Goal: Task Accomplishment & Management: Manage account settings

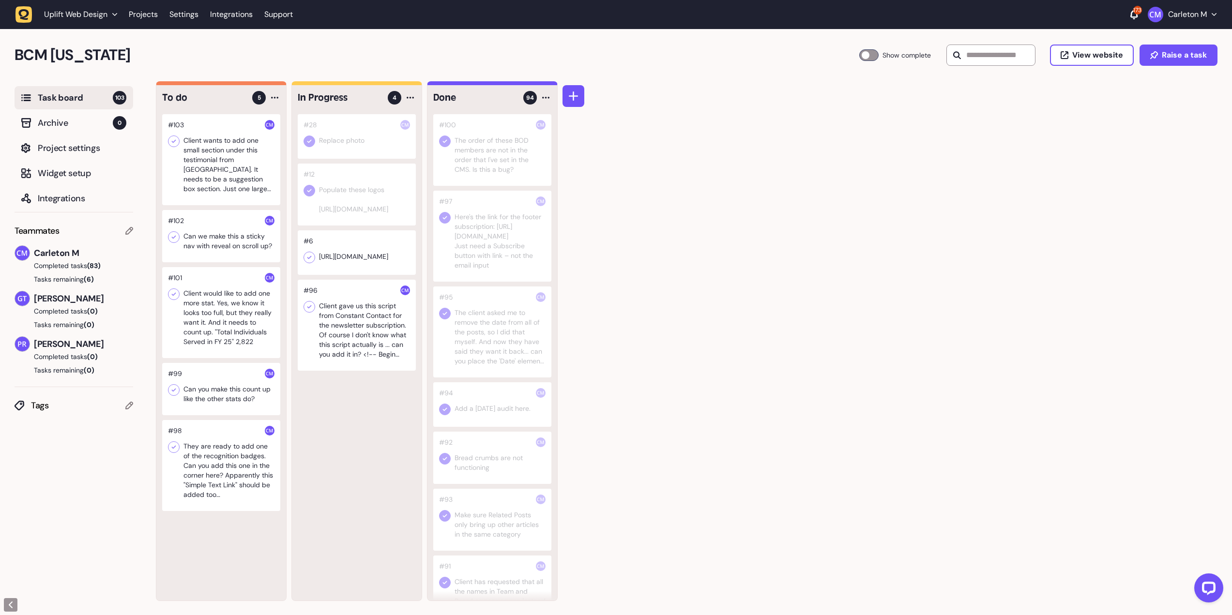
click at [224, 240] on div at bounding box center [221, 236] width 118 height 52
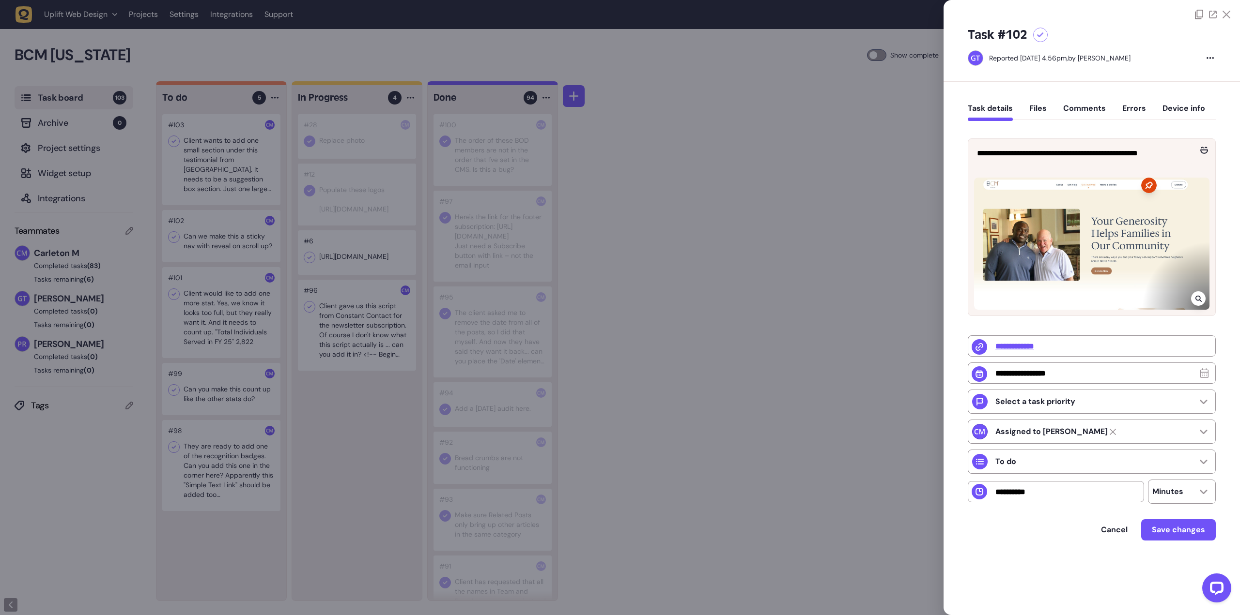
click at [724, 167] on div at bounding box center [620, 307] width 1240 height 615
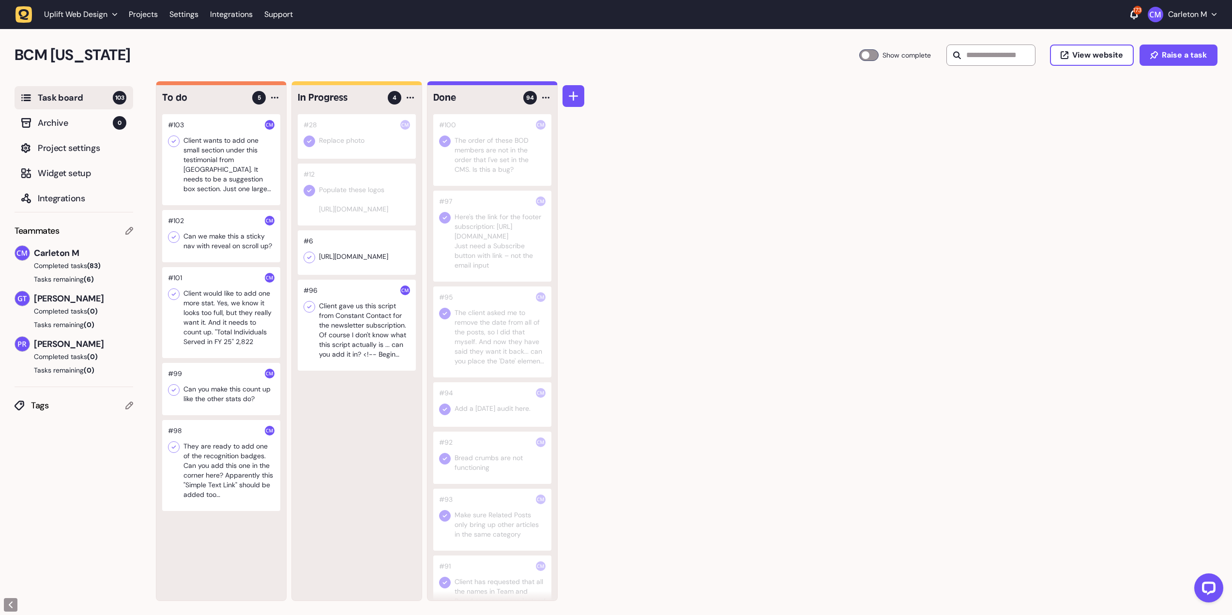
click at [237, 314] on div at bounding box center [221, 312] width 118 height 91
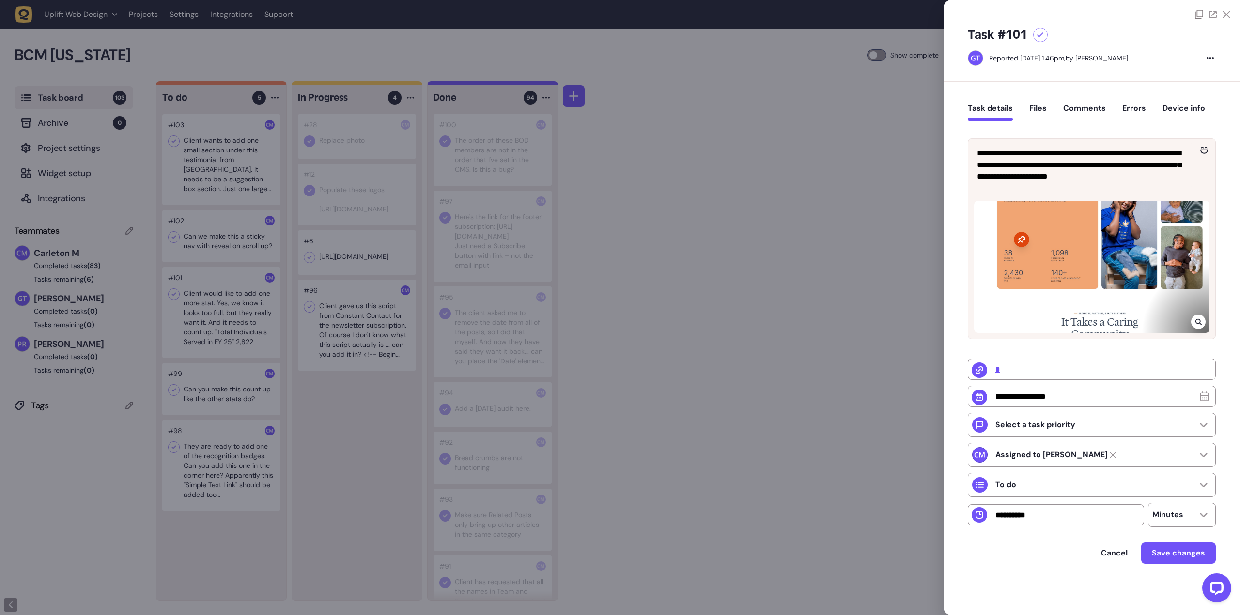
click at [706, 223] on div at bounding box center [620, 307] width 1240 height 615
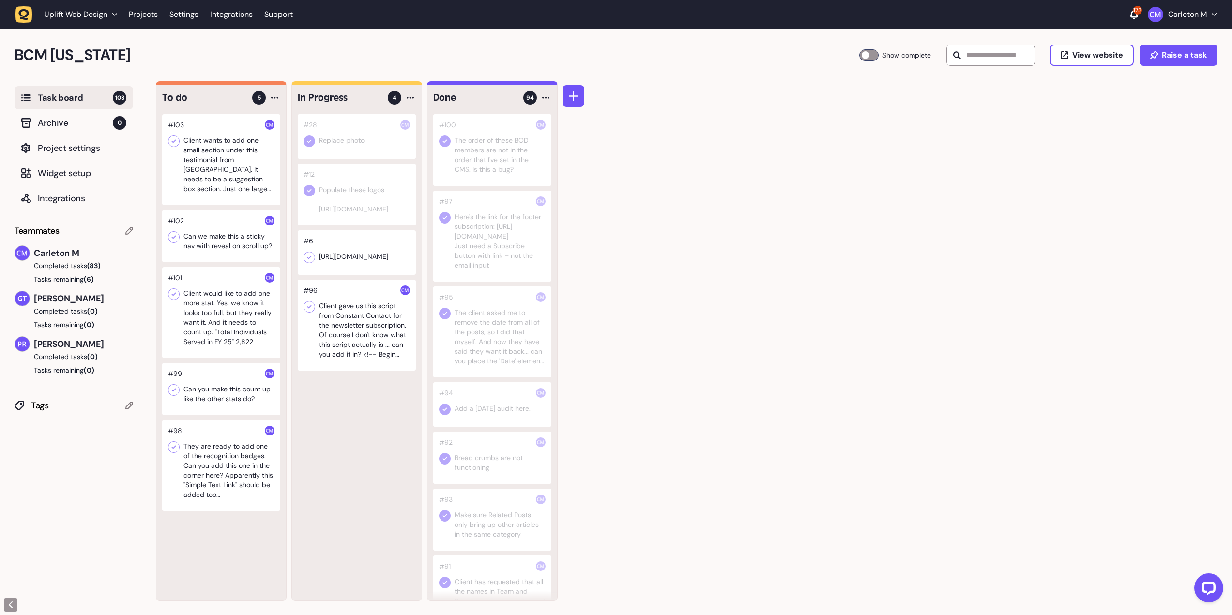
click at [231, 395] on div at bounding box center [221, 389] width 118 height 52
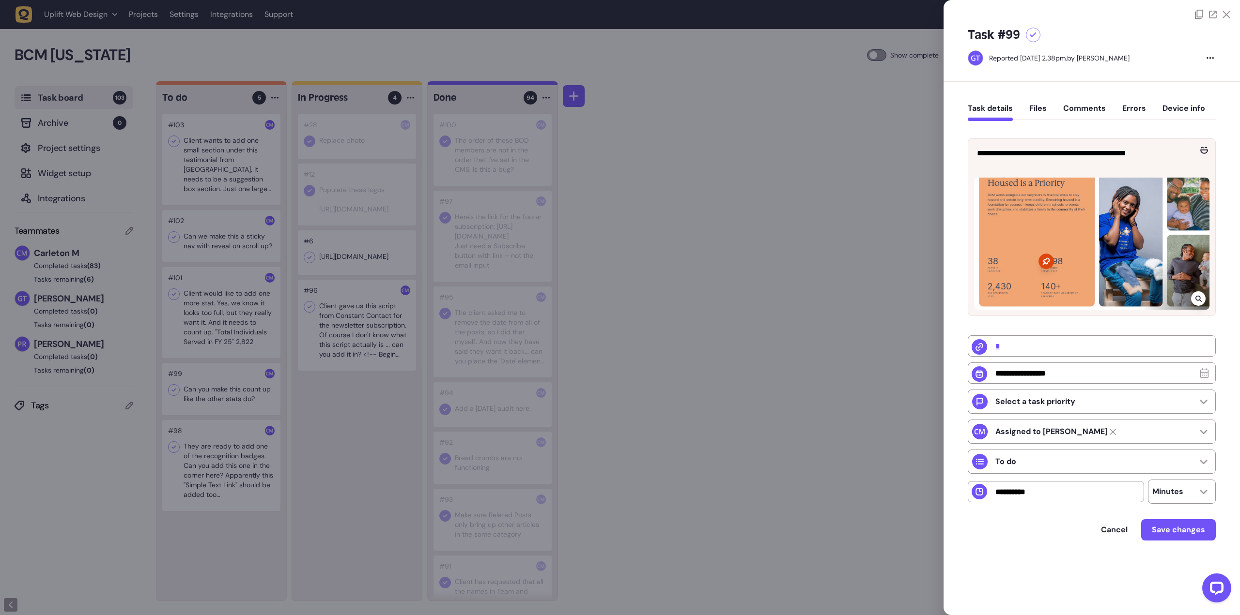
click at [765, 225] on div at bounding box center [620, 307] width 1240 height 615
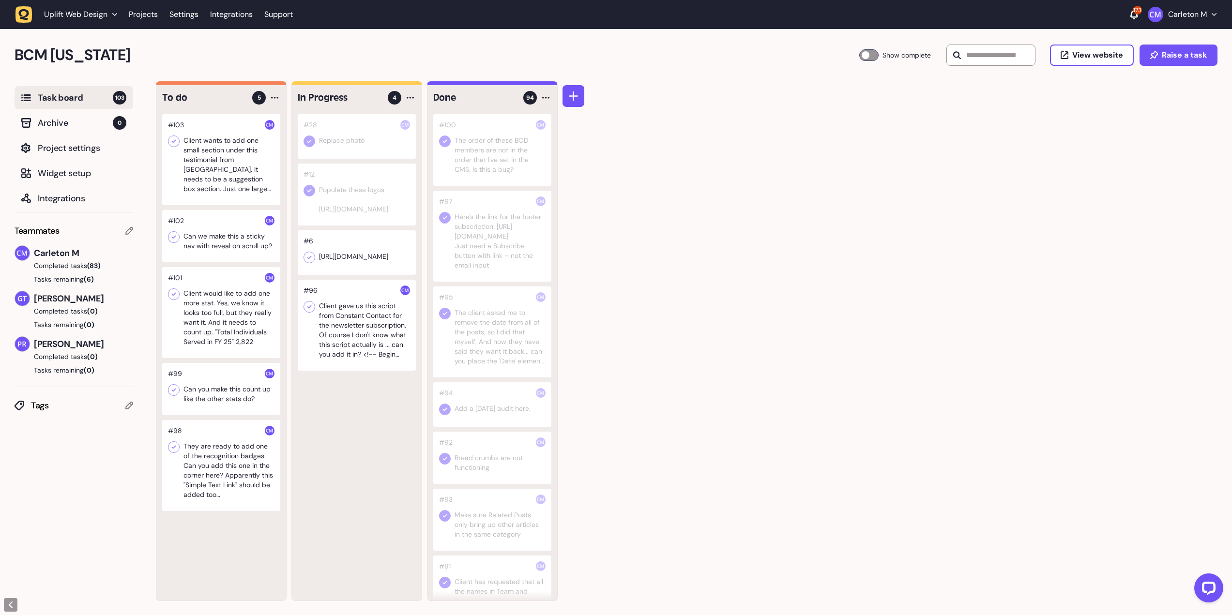
click at [208, 453] on div at bounding box center [221, 465] width 118 height 91
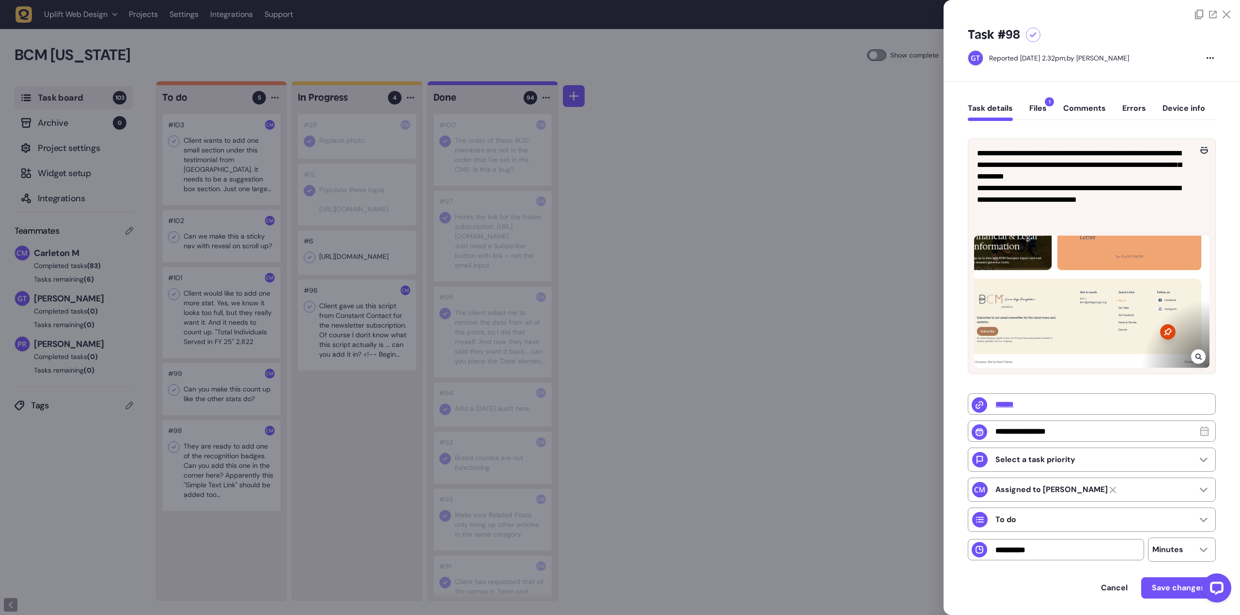
click at [1035, 108] on button "Files 1" at bounding box center [1037, 112] width 17 height 17
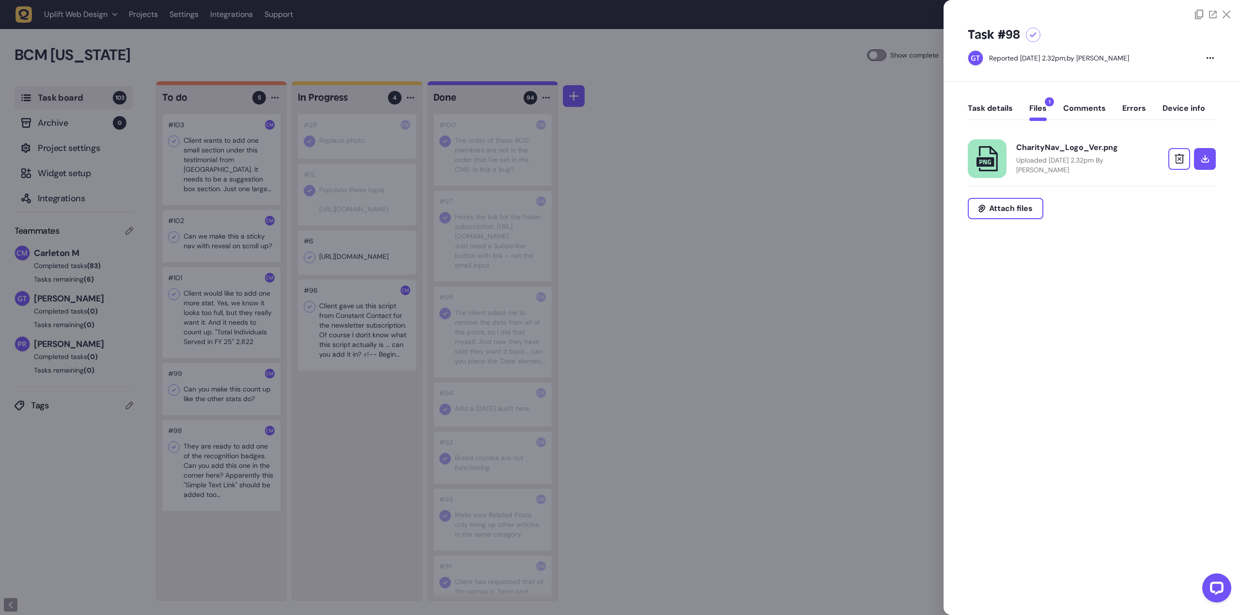
click at [993, 114] on button "Task details" at bounding box center [990, 112] width 45 height 17
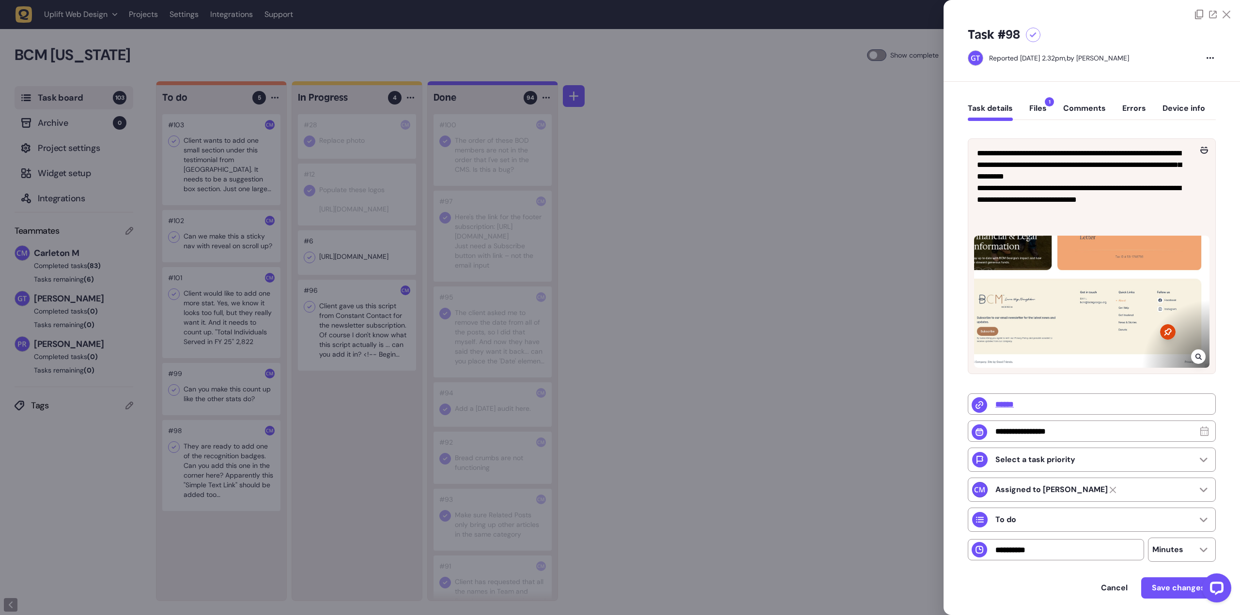
click at [731, 276] on div at bounding box center [620, 307] width 1240 height 615
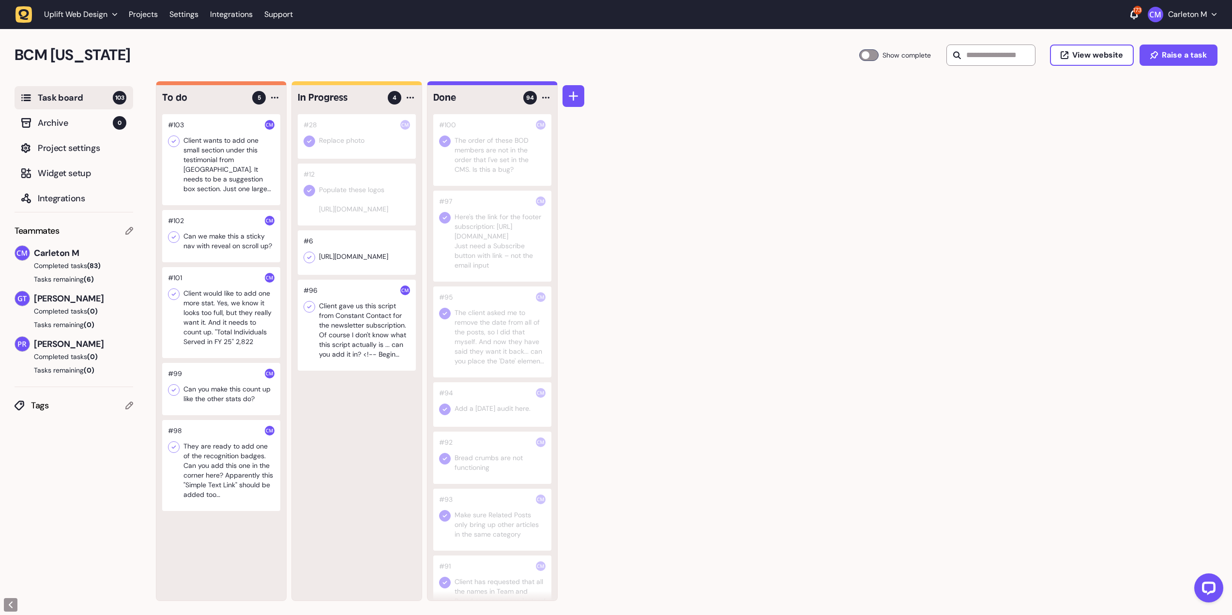
click at [243, 275] on div at bounding box center [221, 312] width 118 height 91
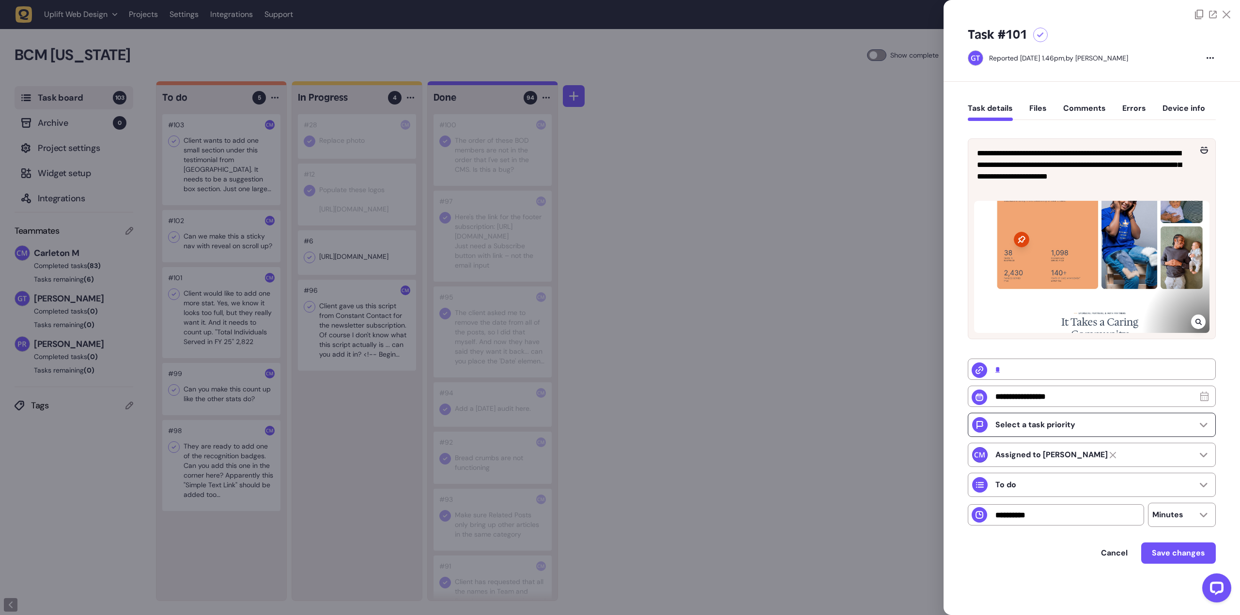
click at [1074, 429] on div "Select a task priority" at bounding box center [1092, 425] width 248 height 24
click at [1011, 581] on div "Cancel Save changes" at bounding box center [1092, 566] width 248 height 46
click at [1022, 487] on div "To do" at bounding box center [1092, 485] width 248 height 24
click at [1011, 578] on div "Cancel Save changes" at bounding box center [1092, 566] width 248 height 46
click at [714, 355] on div at bounding box center [620, 307] width 1240 height 615
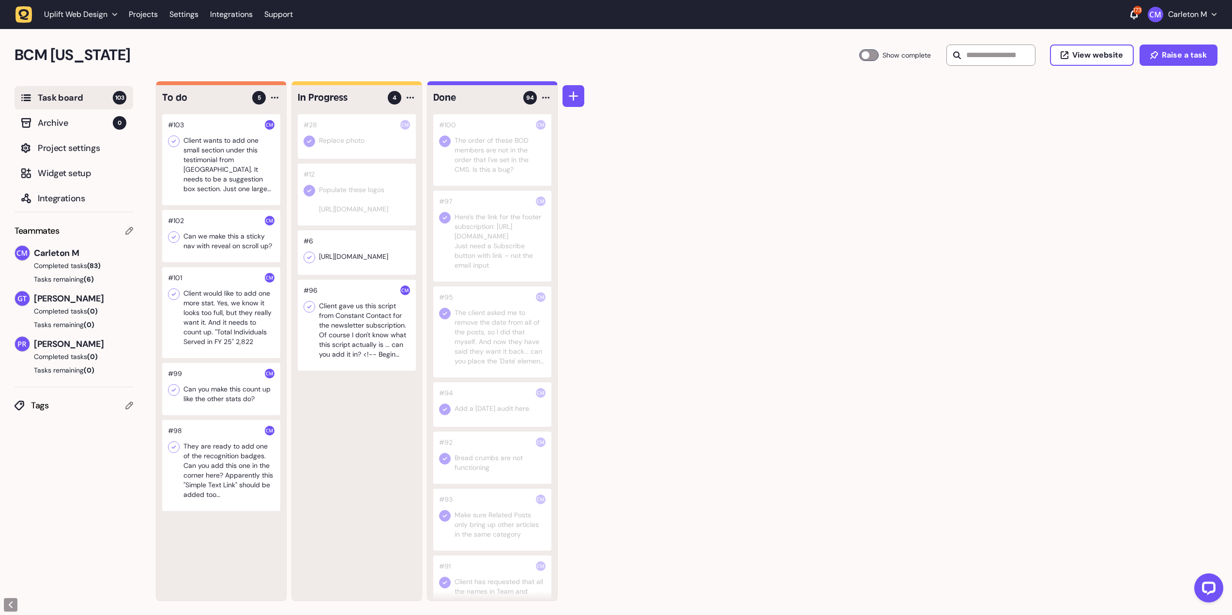
click at [226, 248] on div at bounding box center [221, 236] width 118 height 52
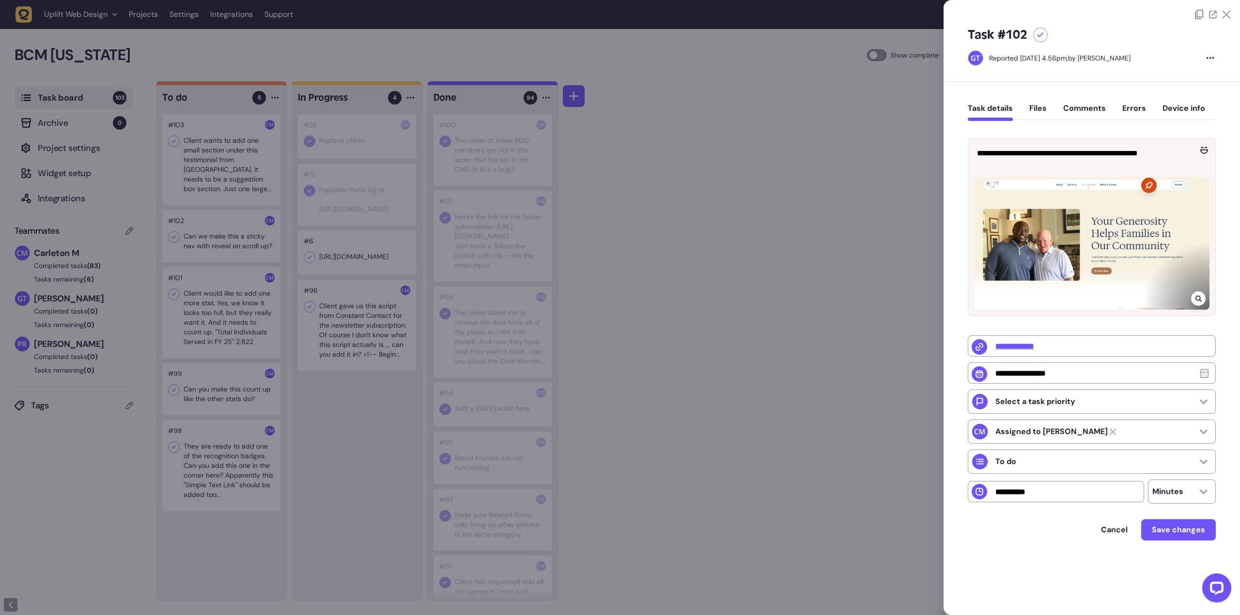
click at [697, 203] on div at bounding box center [620, 307] width 1240 height 615
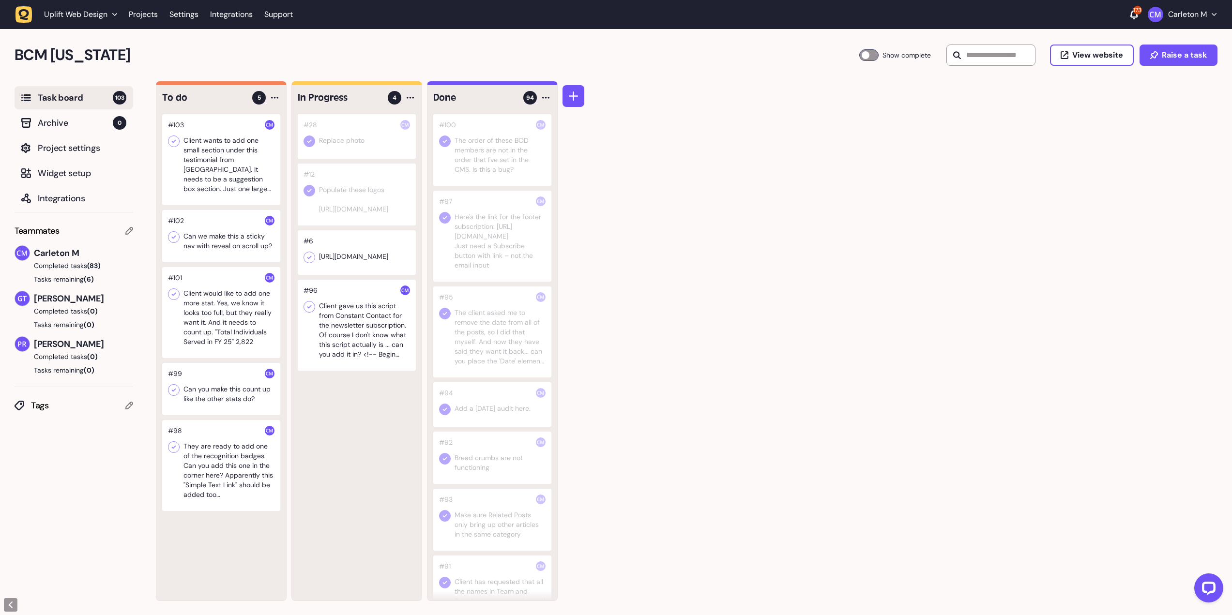
click at [200, 156] on div at bounding box center [221, 159] width 118 height 91
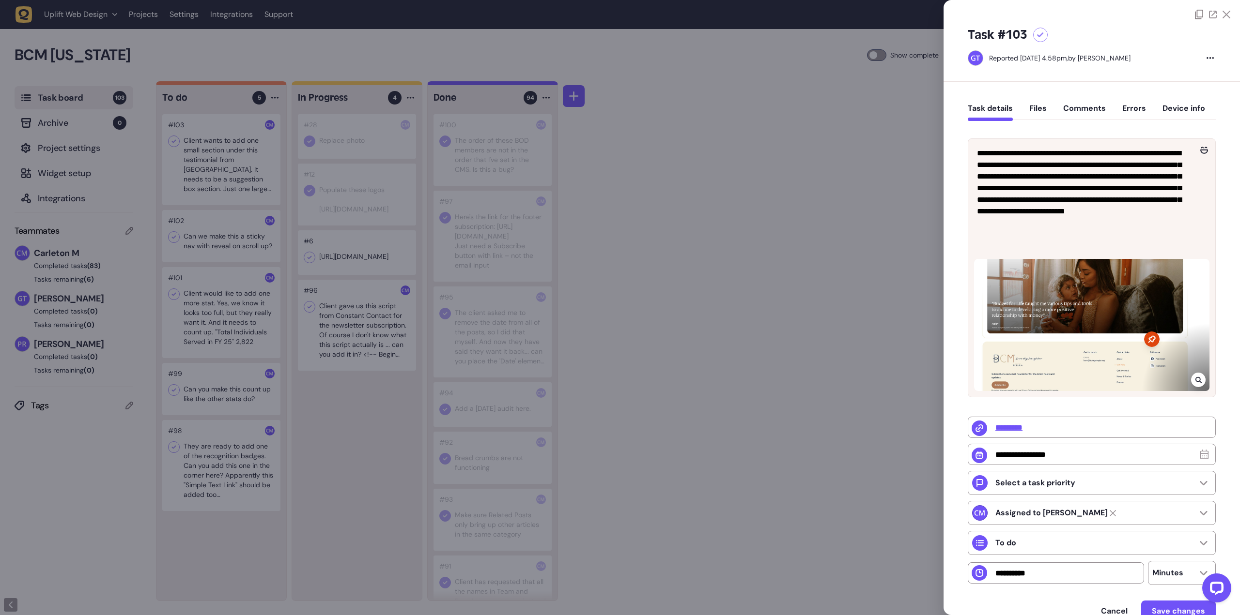
click at [226, 322] on div at bounding box center [620, 307] width 1240 height 615
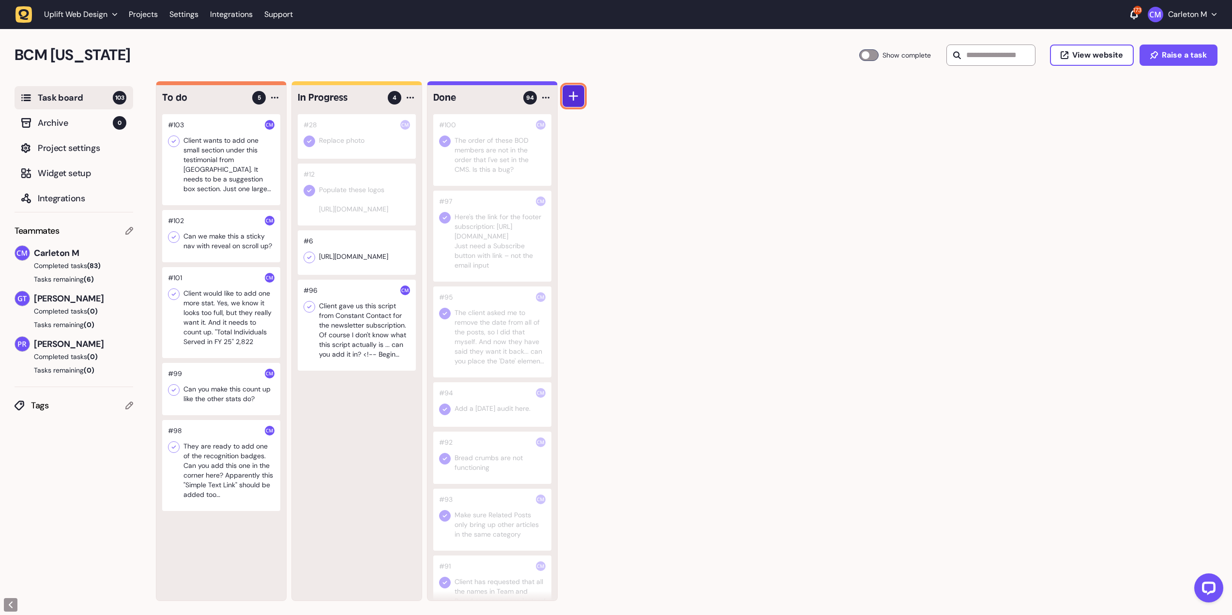
click at [581, 102] on button at bounding box center [574, 96] width 22 height 22
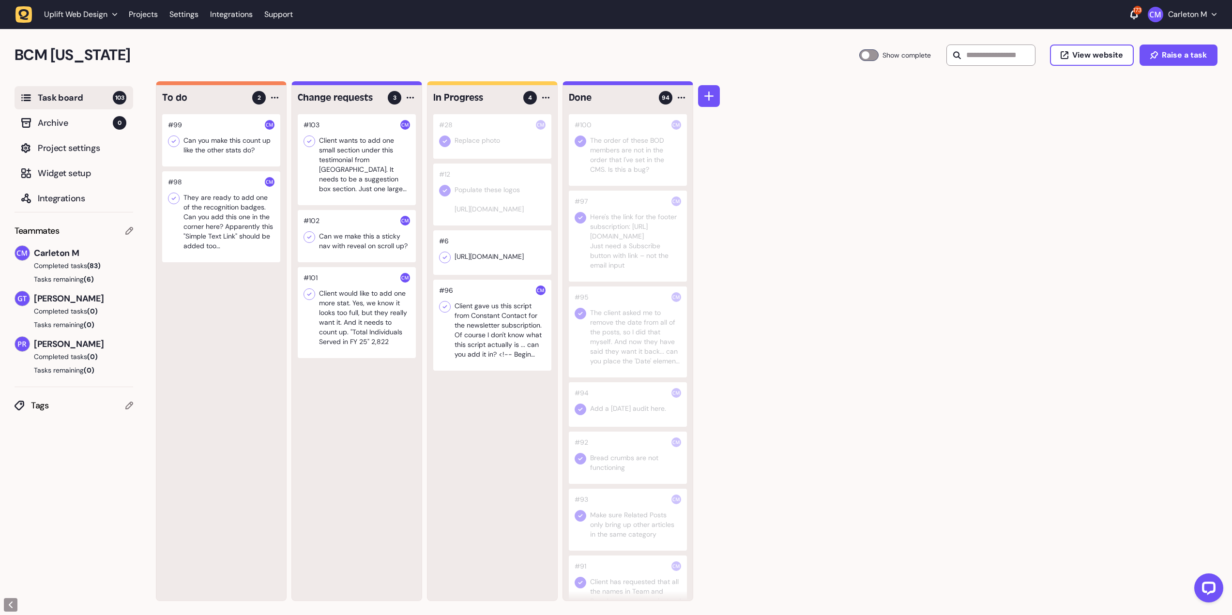
click at [229, 241] on div at bounding box center [221, 216] width 118 height 91
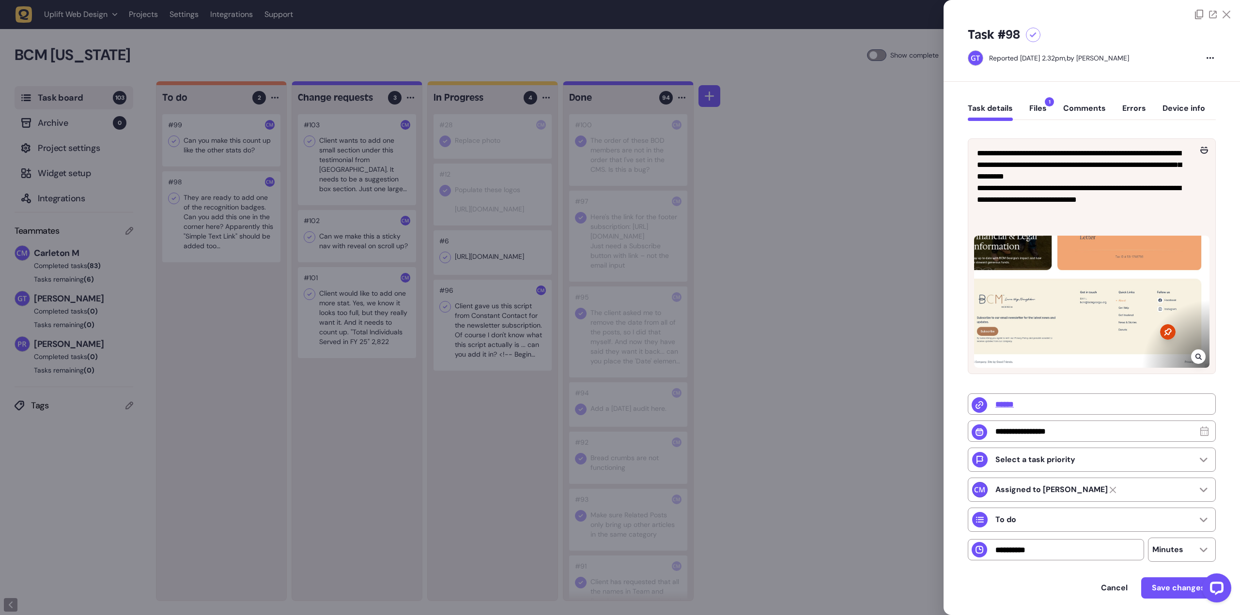
click at [1224, 16] on icon at bounding box center [1226, 15] width 8 height 8
